Goal: Task Accomplishment & Management: Manage account settings

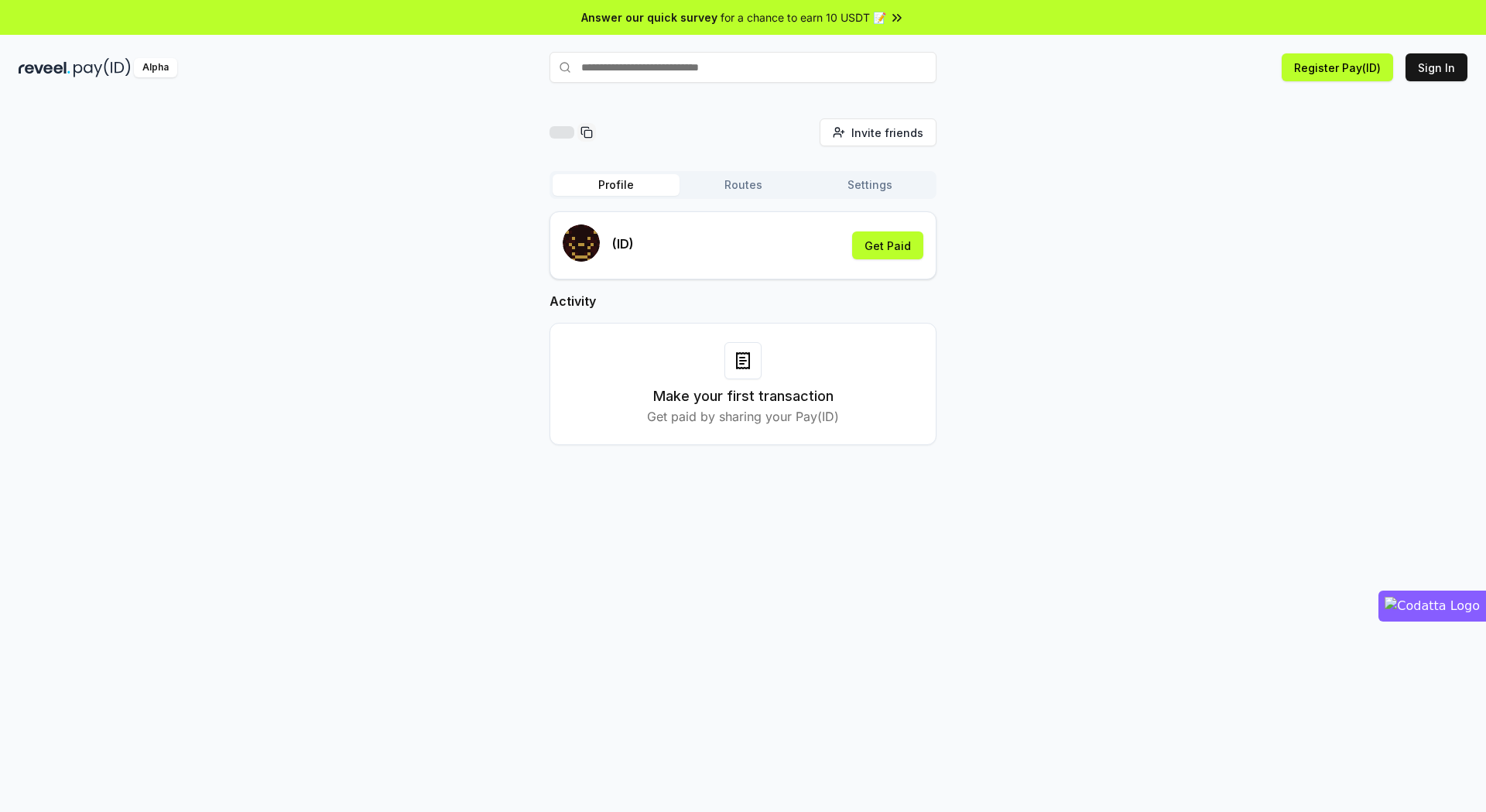
click at [758, 176] on button "Routes" at bounding box center [743, 185] width 127 height 22
click at [745, 188] on button "Routes" at bounding box center [743, 185] width 127 height 22
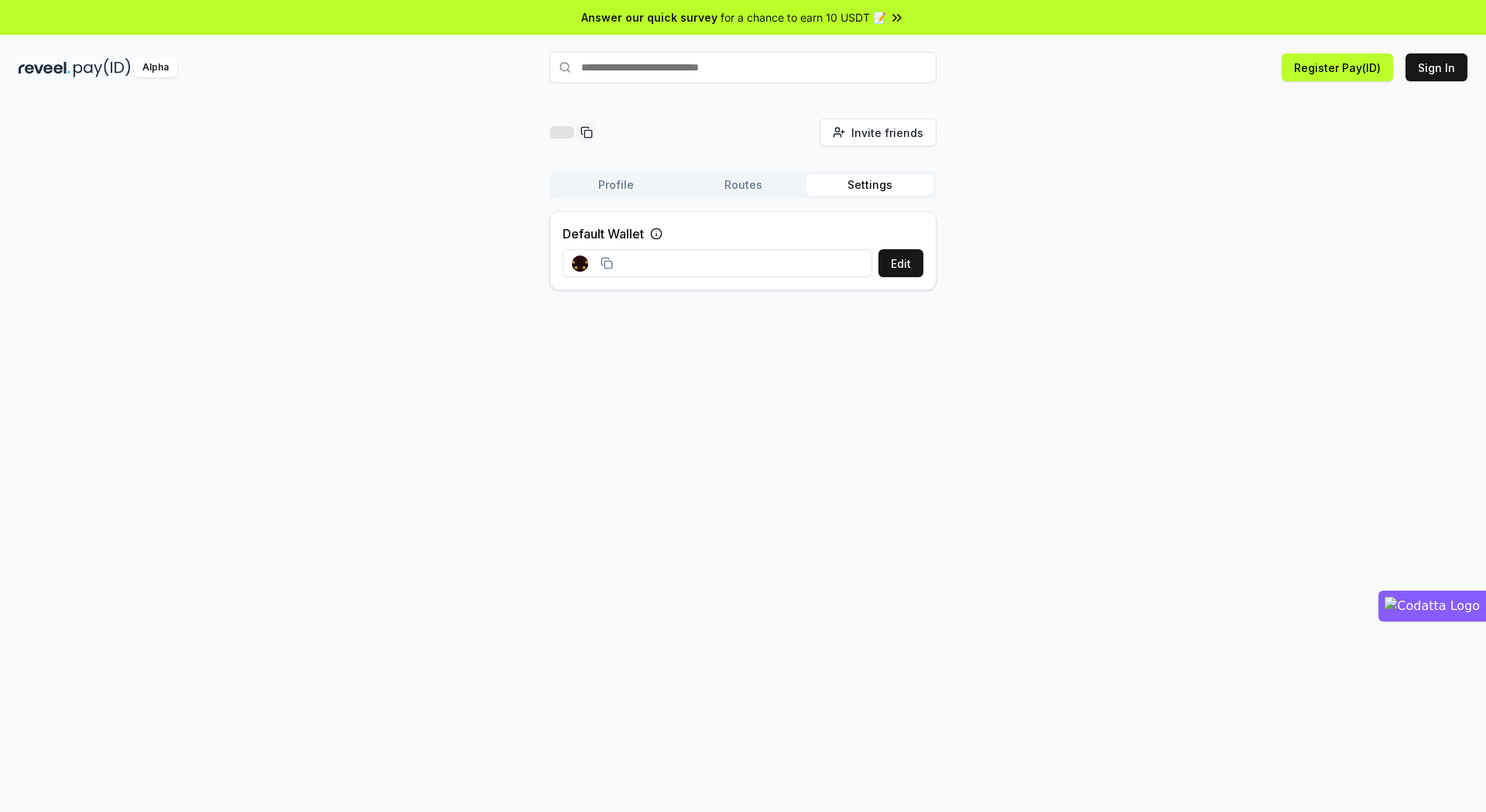
click at [831, 186] on button "Settings" at bounding box center [870, 185] width 127 height 22
click at [903, 264] on button "Edit" at bounding box center [901, 263] width 45 height 28
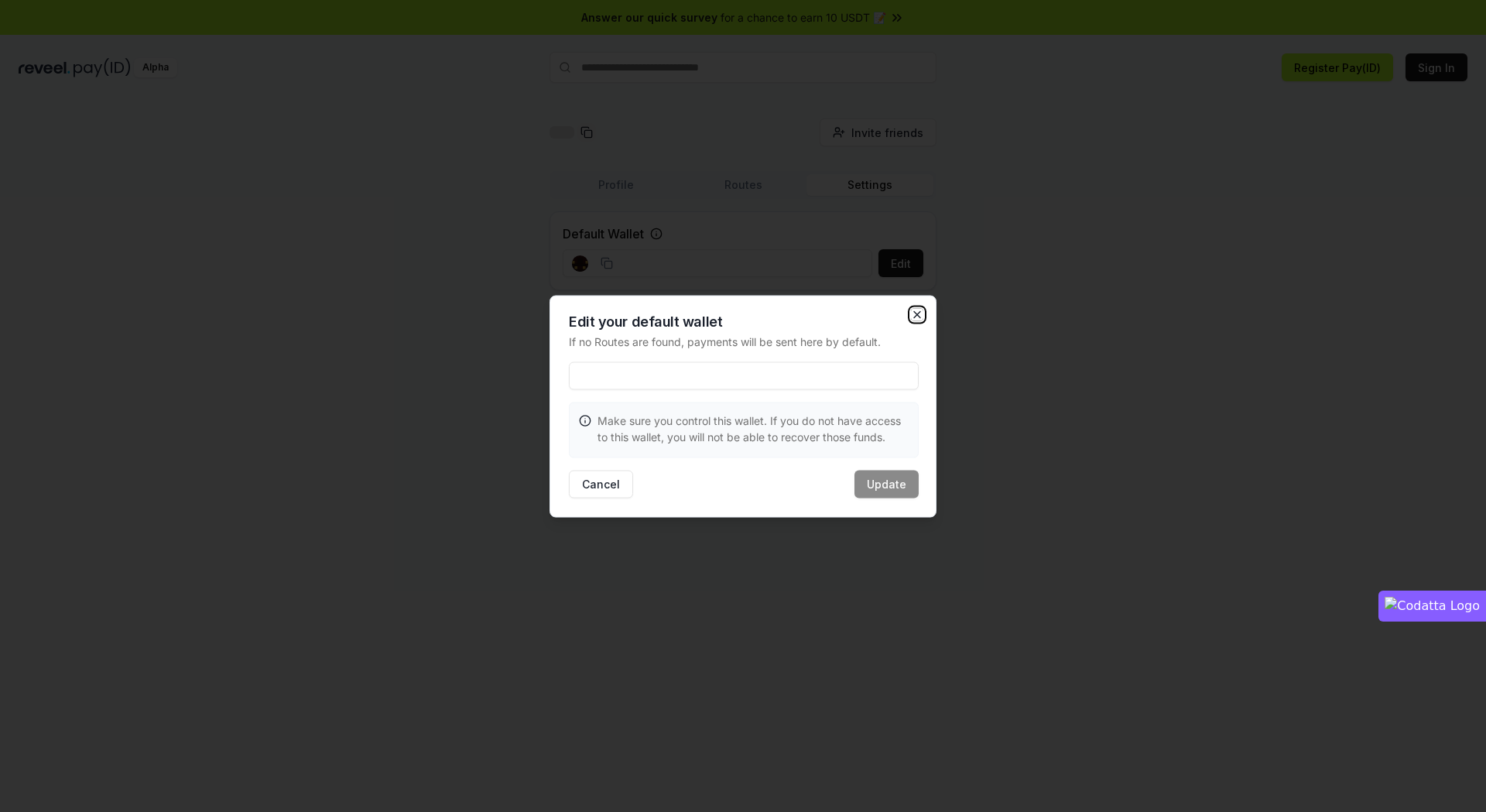
click at [914, 312] on icon "button" at bounding box center [917, 314] width 6 height 6
